Goal: Task Accomplishment & Management: Complete application form

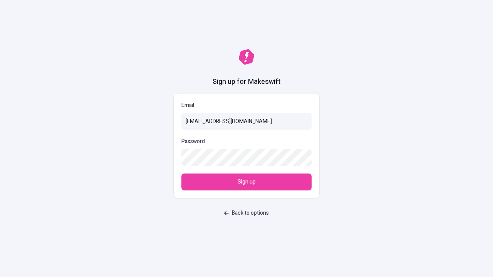
type input "[EMAIL_ADDRESS][DOMAIN_NAME]"
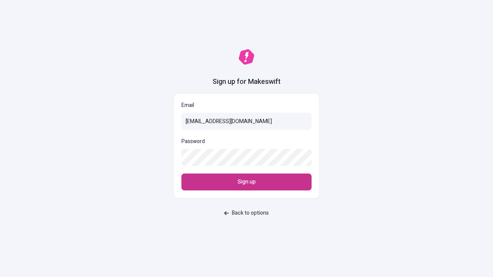
click at [247, 182] on span "Sign up" at bounding box center [247, 182] width 18 height 8
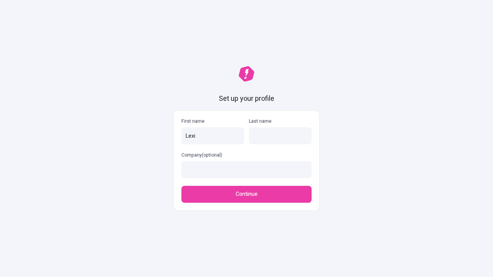
type input "Lexi"
type input "Jast"
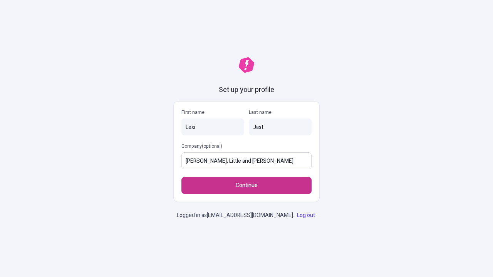
type input "Kirlin, Little and Konopelski"
click at [247, 181] on span "Continue" at bounding box center [247, 185] width 22 height 8
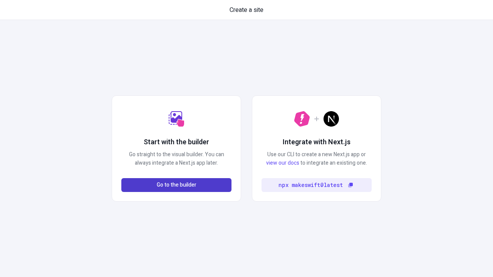
click at [176, 185] on span "Go to the builder" at bounding box center [177, 185] width 40 height 8
